Goal: Task Accomplishment & Management: Manage account settings

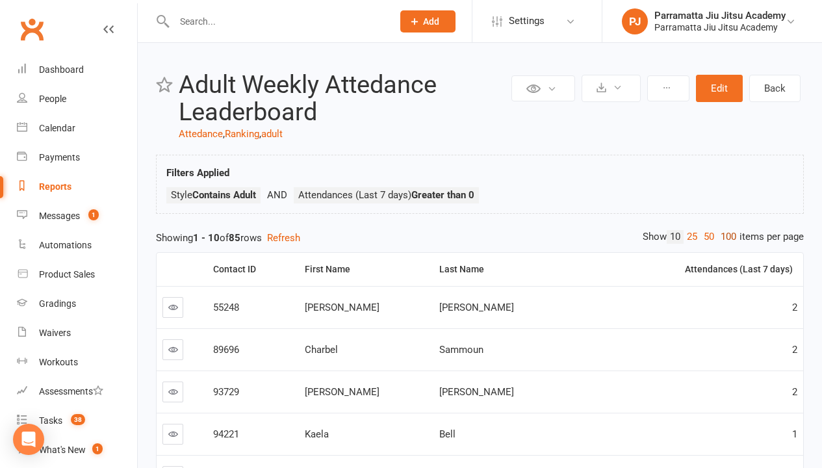
click at [725, 237] on link "100" at bounding box center [728, 237] width 22 height 14
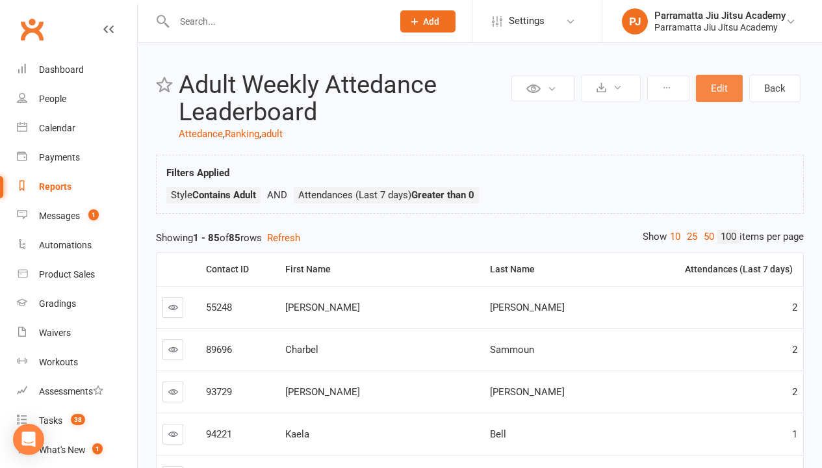
click at [719, 88] on button "Edit" at bounding box center [719, 88] width 47 height 27
click at [0, 0] on div "Loading" at bounding box center [0, 0] width 0 height 0
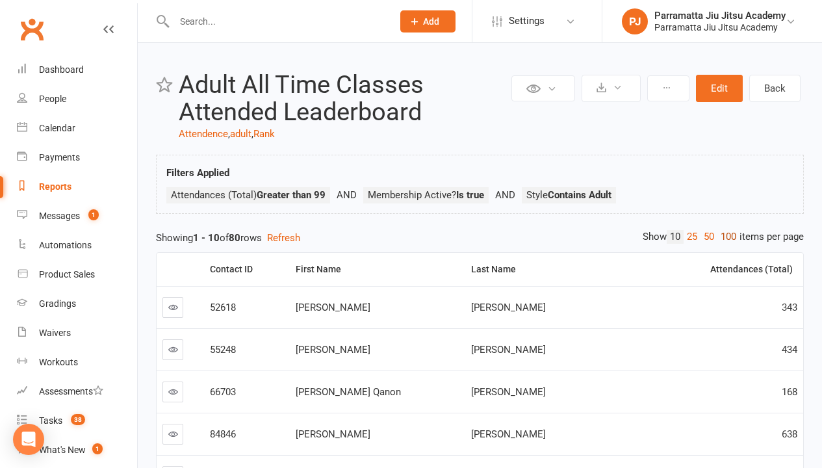
click at [725, 237] on link "100" at bounding box center [728, 237] width 22 height 14
